Goal: Information Seeking & Learning: Learn about a topic

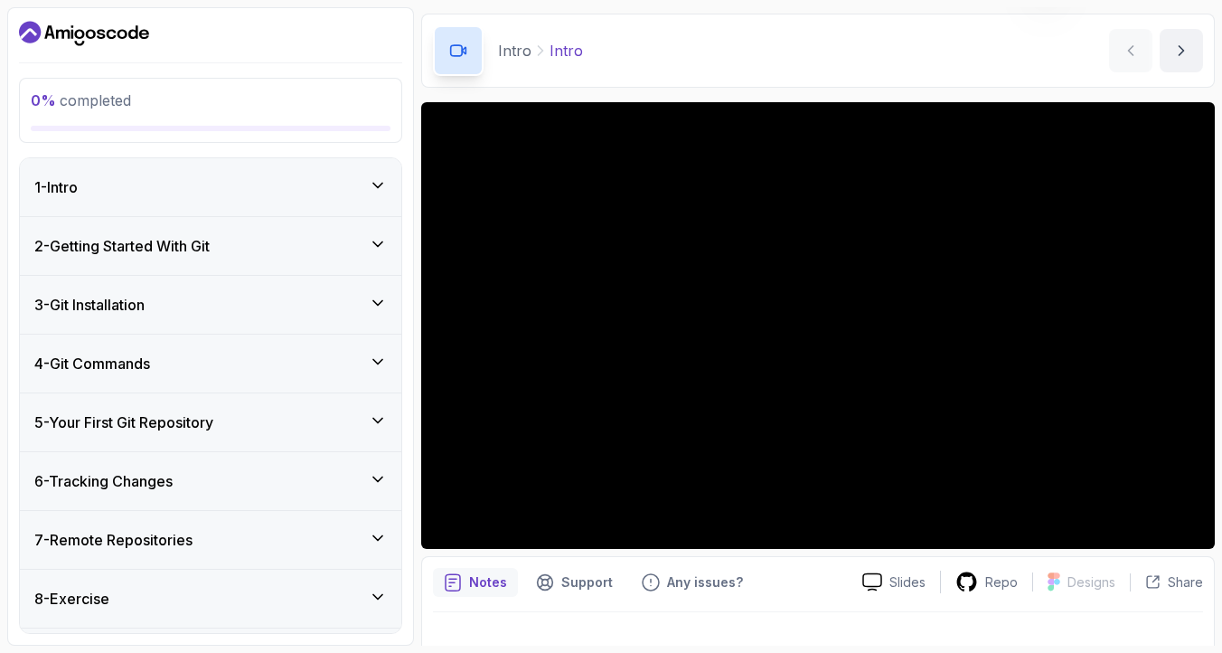
scroll to position [88, 0]
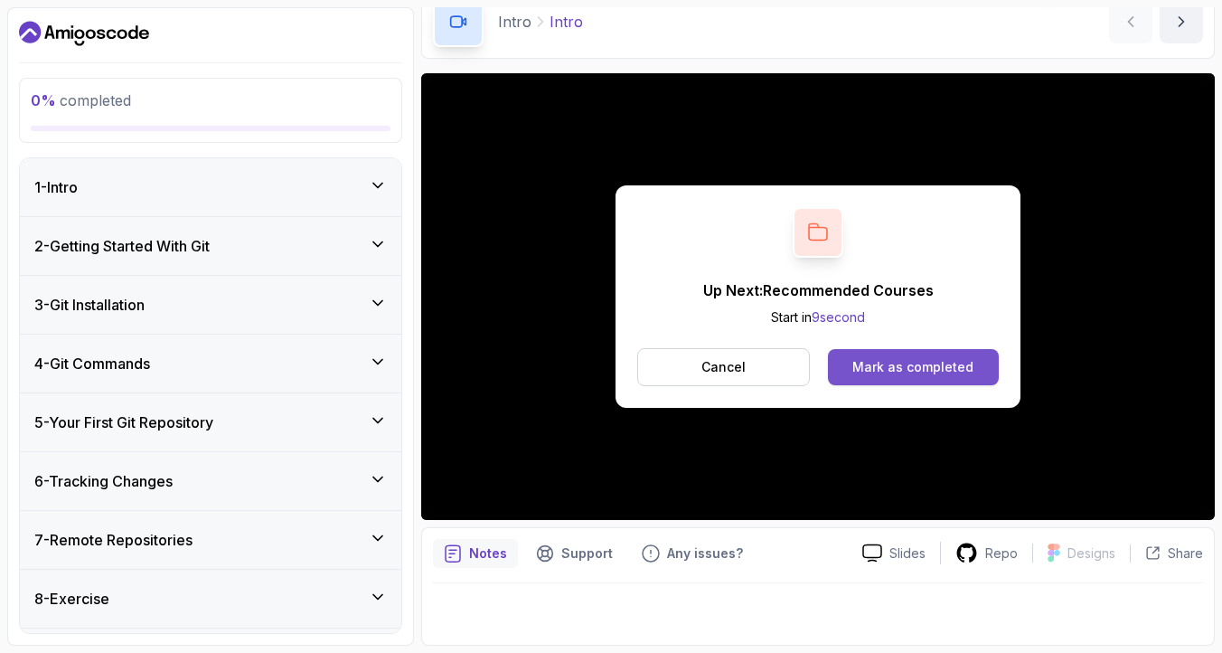
click at [890, 372] on div "Mark as completed" at bounding box center [913, 367] width 121 height 18
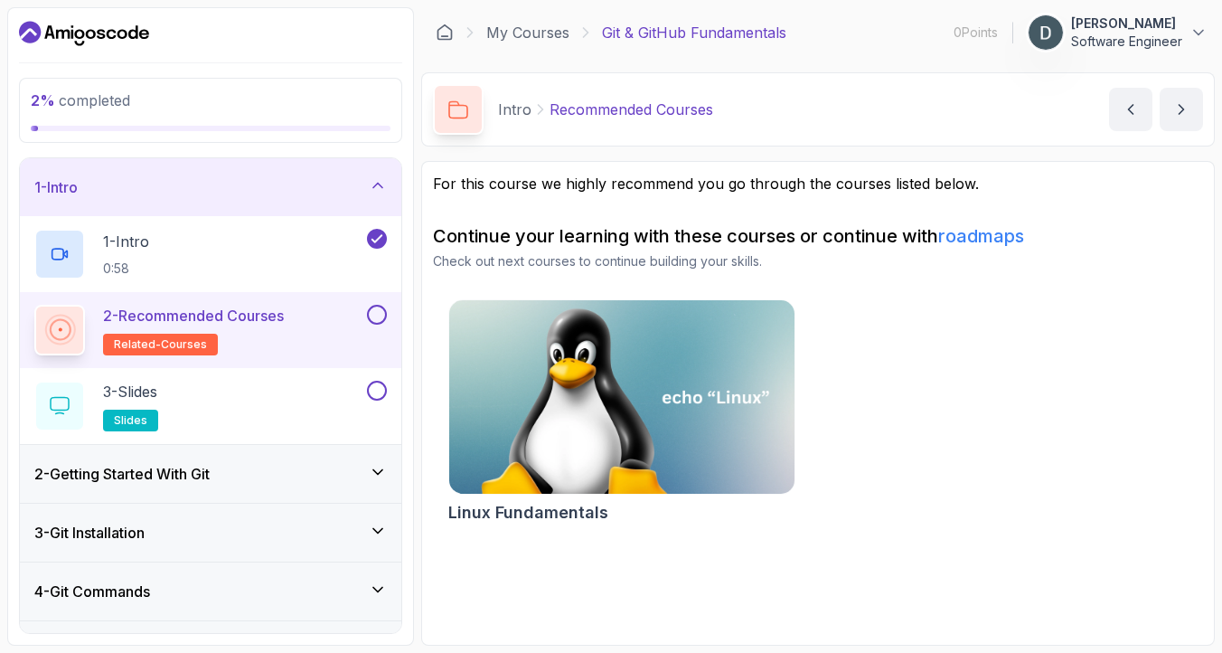
click at [264, 316] on p "2 - Recommended Courses" at bounding box center [193, 316] width 181 height 22
click at [273, 317] on p "2 - Recommended Courses" at bounding box center [193, 316] width 181 height 22
click at [262, 317] on p "2 - Recommended Courses" at bounding box center [193, 316] width 181 height 22
click at [368, 320] on div at bounding box center [375, 315] width 24 height 20
click at [372, 320] on button at bounding box center [377, 315] width 20 height 20
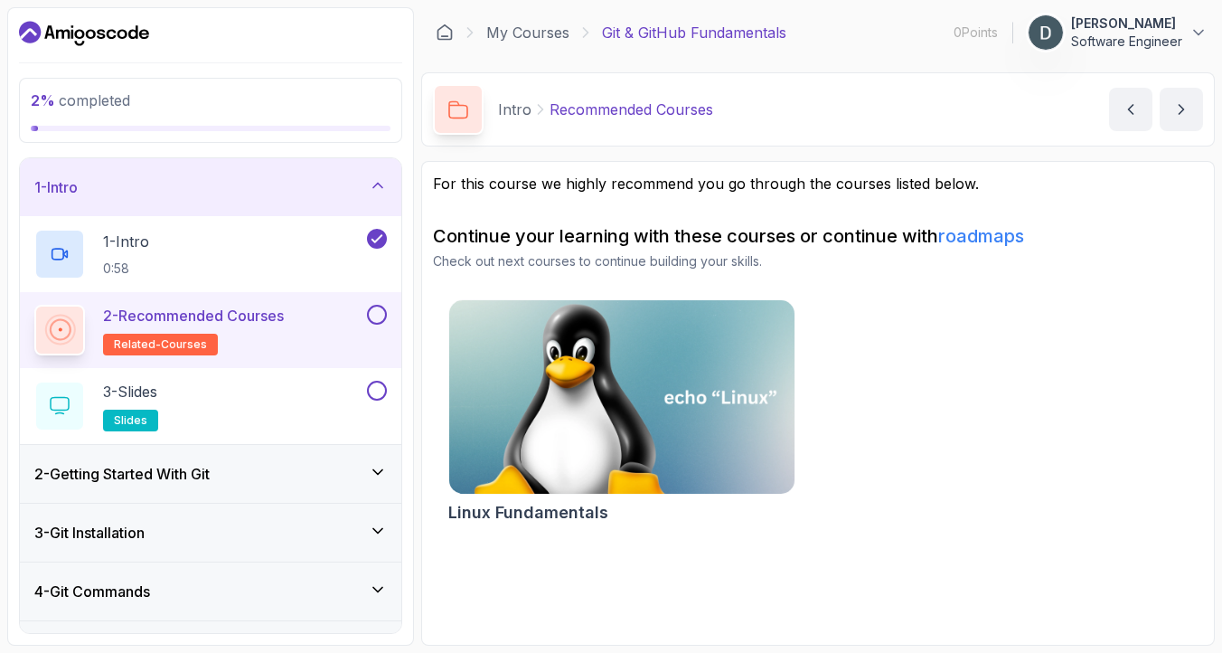
click at [561, 413] on img at bounding box center [621, 397] width 363 height 203
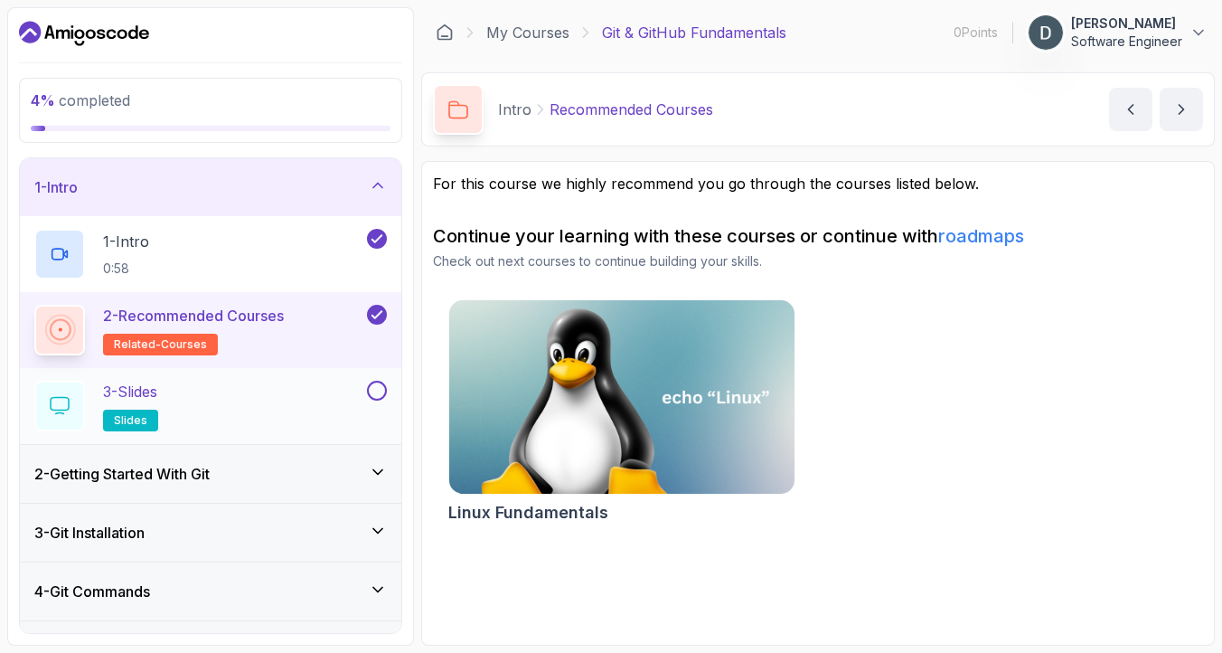
click at [242, 401] on div "3 - Slides slides" at bounding box center [198, 406] width 329 height 51
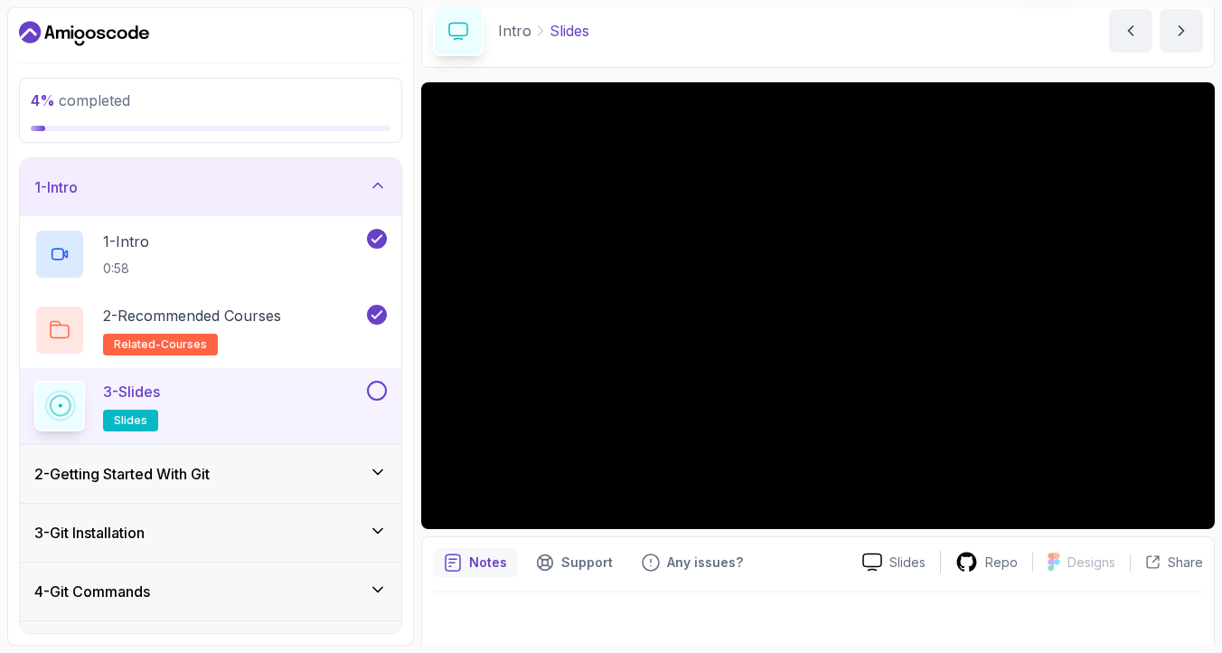
scroll to position [88, 0]
